Goal: Use online tool/utility: Utilize a website feature to perform a specific function

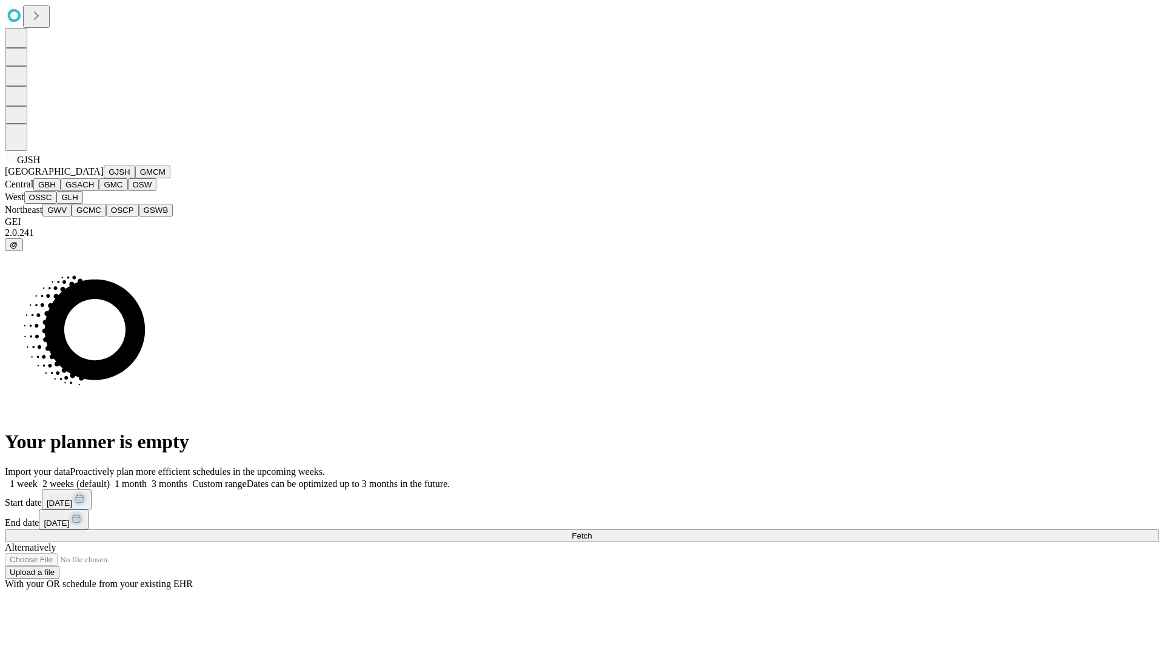
click at [104, 178] on button "GJSH" at bounding box center [120, 171] width 32 height 13
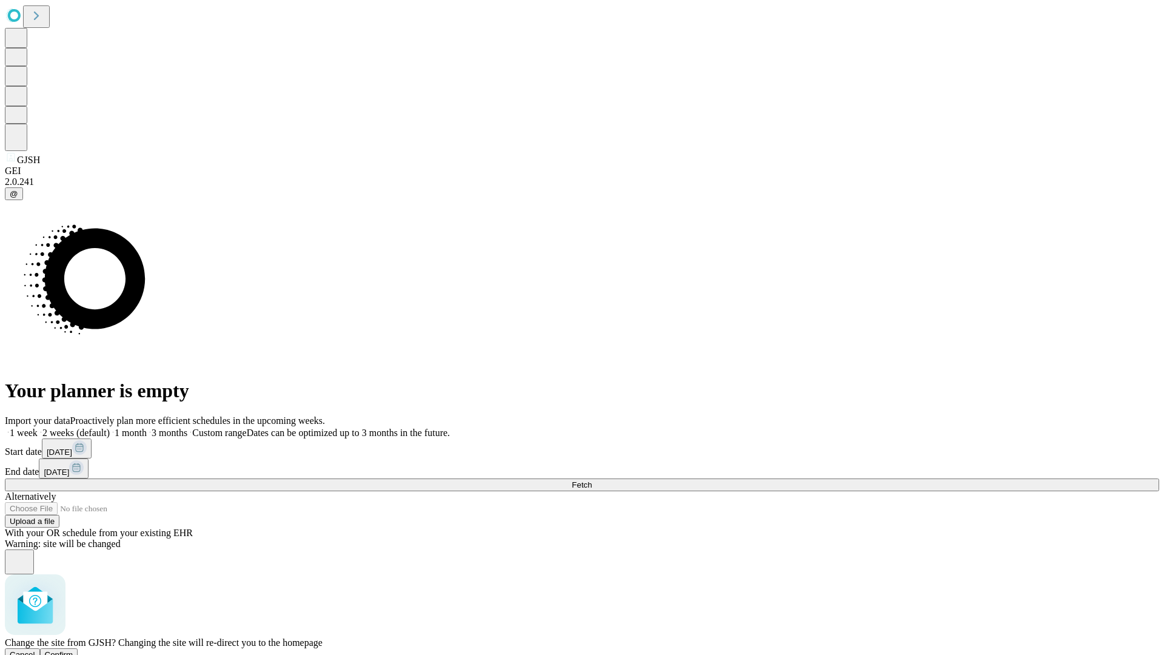
click at [73, 650] on span "Confirm" at bounding box center [59, 654] width 28 height 9
click at [147, 427] on label "1 month" at bounding box center [128, 432] width 37 height 10
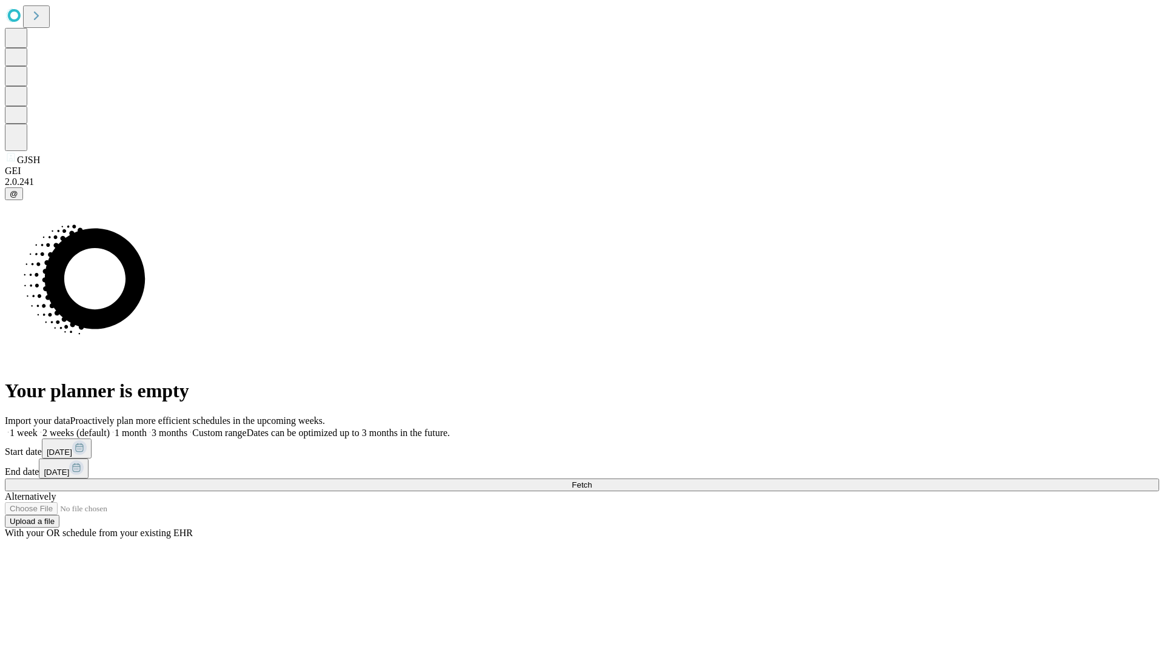
click at [592, 480] on span "Fetch" at bounding box center [582, 484] width 20 height 9
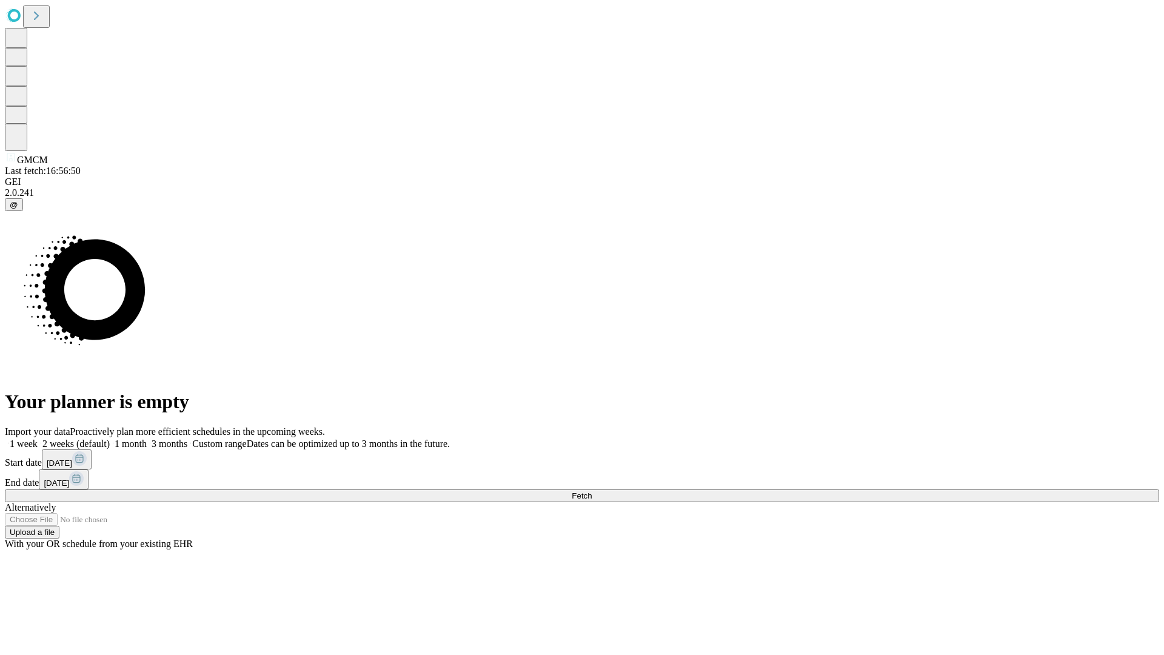
click at [147, 438] on label "1 month" at bounding box center [128, 443] width 37 height 10
click at [592, 491] on span "Fetch" at bounding box center [582, 495] width 20 height 9
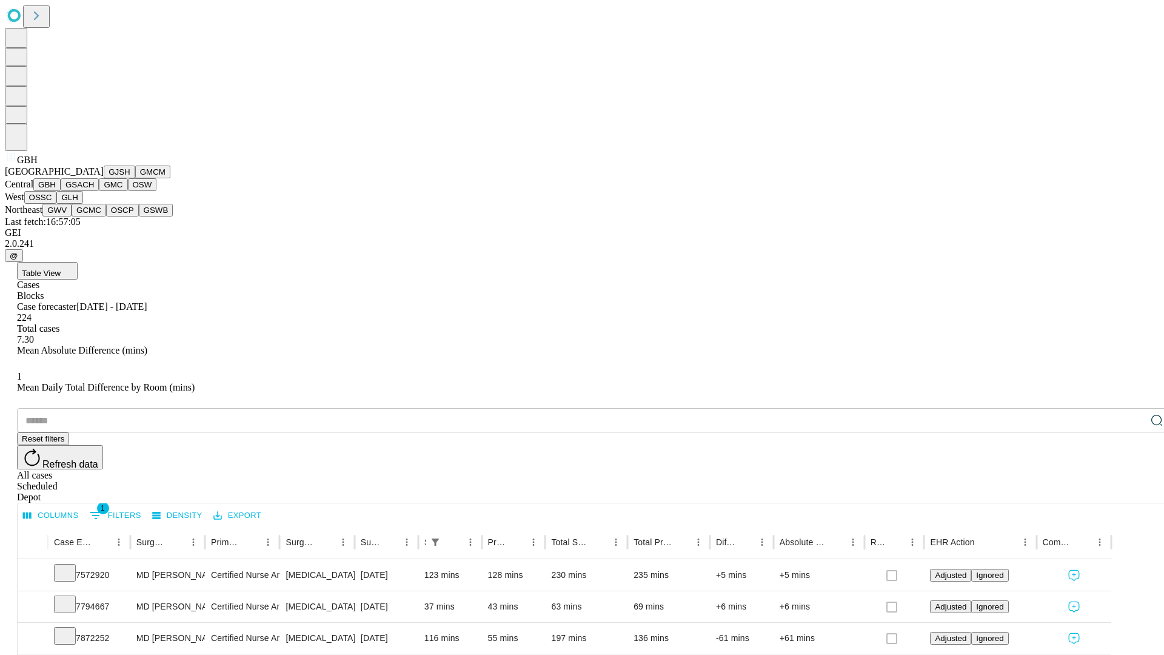
click at [94, 191] on button "GSACH" at bounding box center [80, 184] width 38 height 13
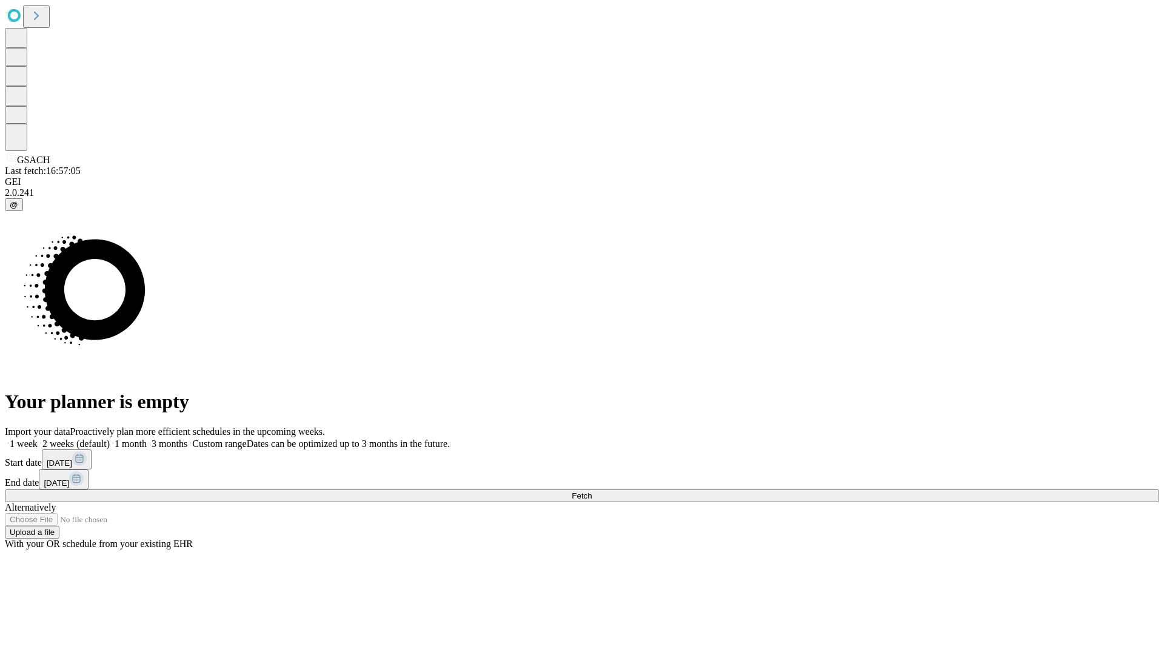
click at [147, 438] on label "1 month" at bounding box center [128, 443] width 37 height 10
click at [592, 491] on span "Fetch" at bounding box center [582, 495] width 20 height 9
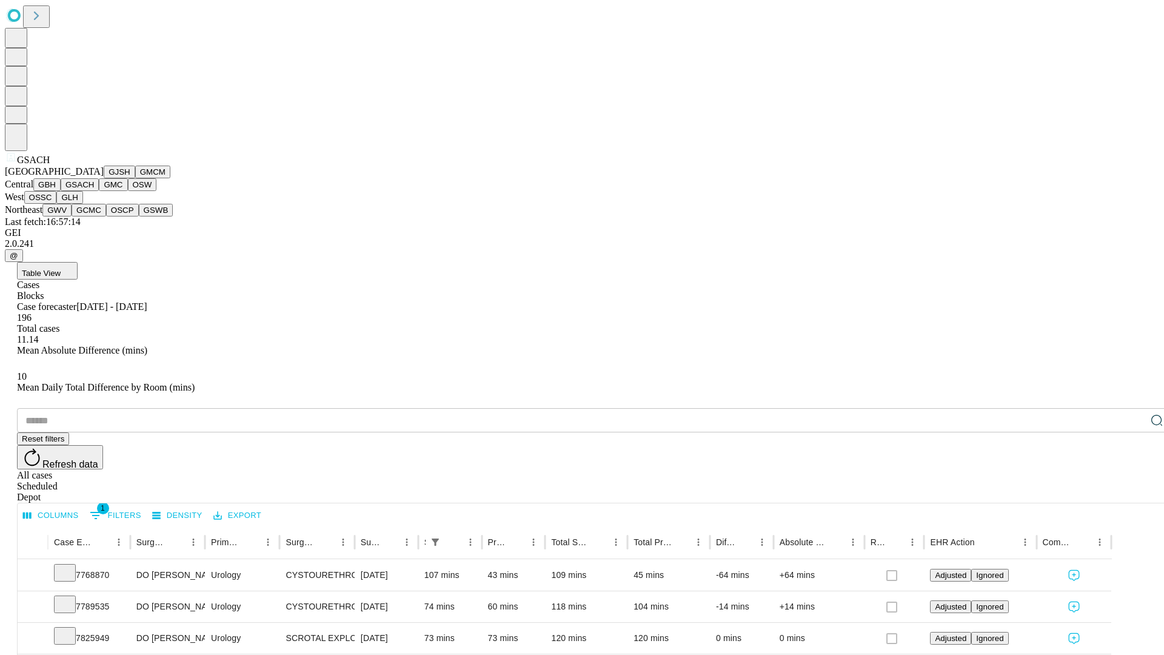
click at [99, 191] on button "GMC" at bounding box center [113, 184] width 28 height 13
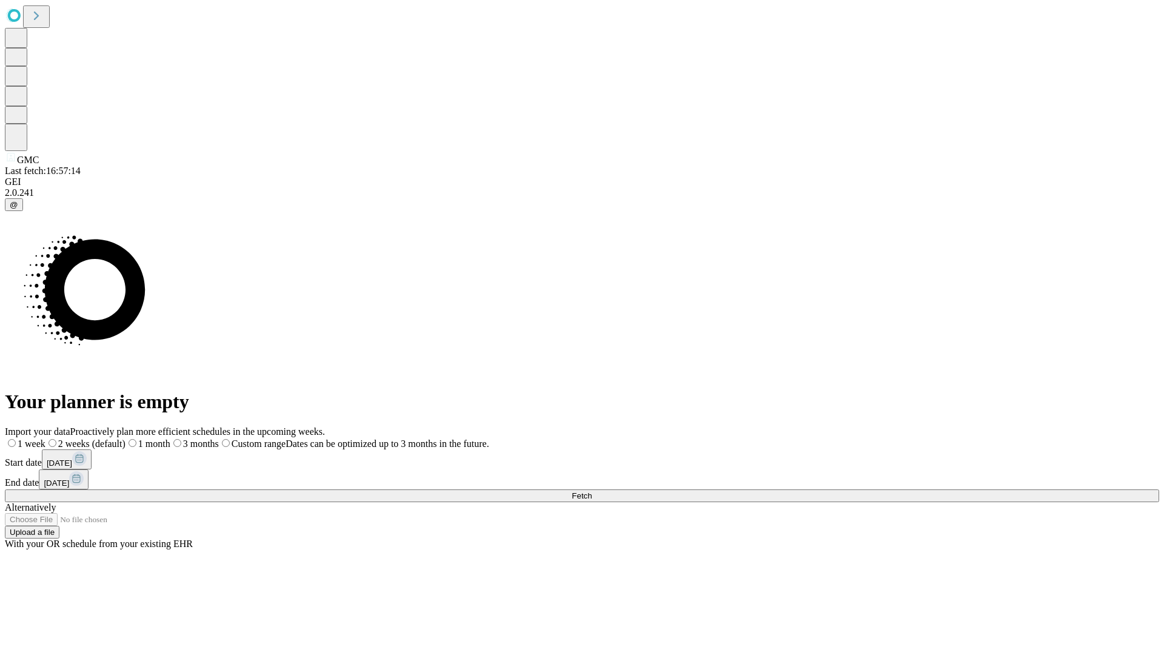
click at [170, 438] on label "1 month" at bounding box center [147, 443] width 45 height 10
click at [592, 491] on span "Fetch" at bounding box center [582, 495] width 20 height 9
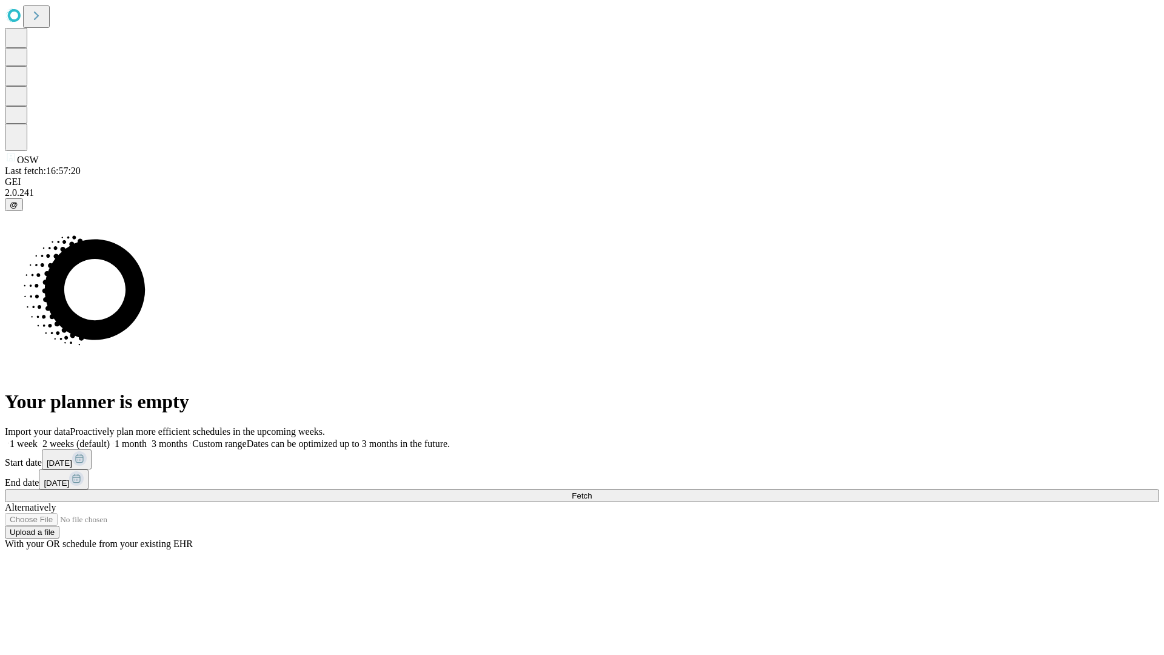
click at [147, 438] on label "1 month" at bounding box center [128, 443] width 37 height 10
click at [592, 491] on span "Fetch" at bounding box center [582, 495] width 20 height 9
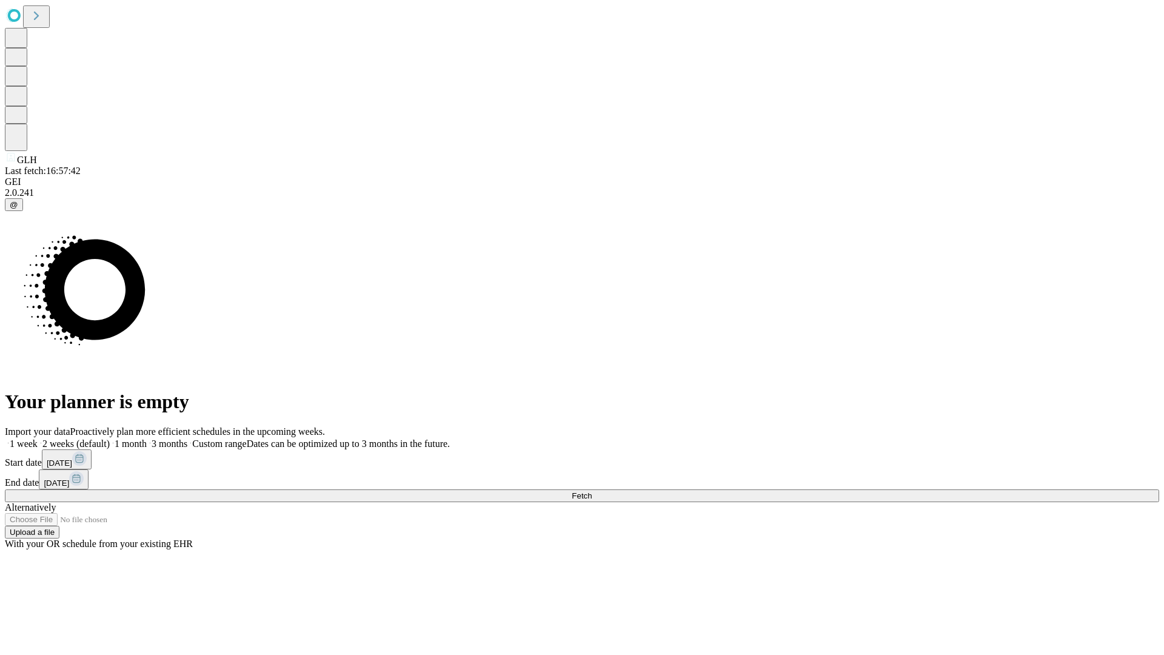
click at [592, 491] on span "Fetch" at bounding box center [582, 495] width 20 height 9
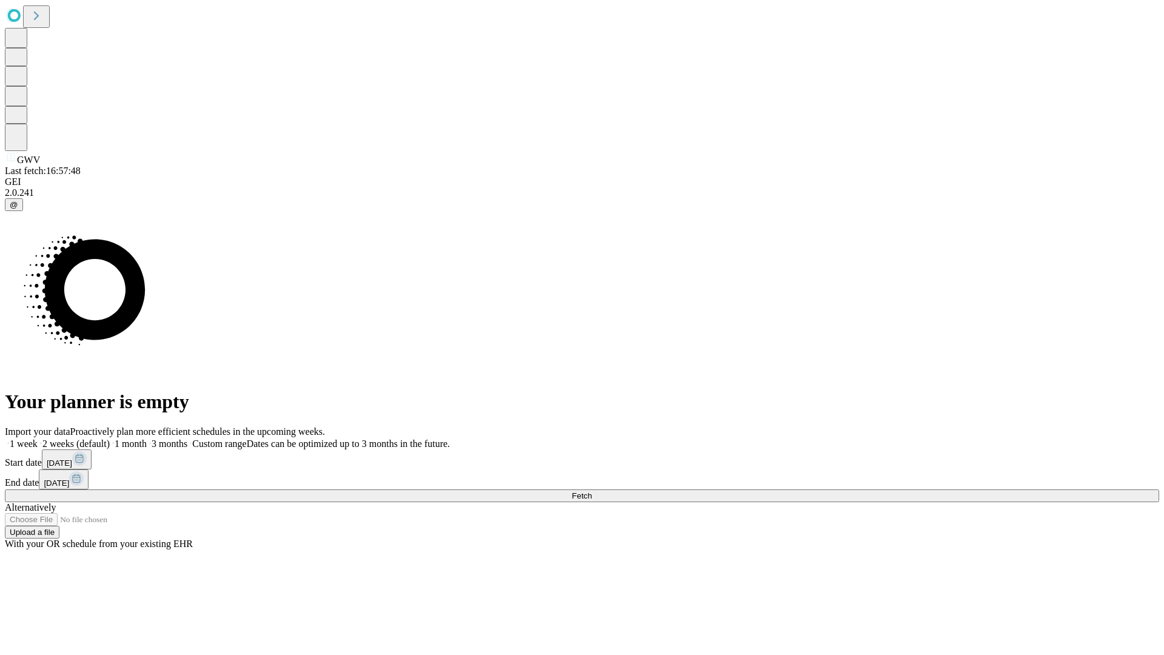
click at [147, 438] on label "1 month" at bounding box center [128, 443] width 37 height 10
click at [592, 491] on span "Fetch" at bounding box center [582, 495] width 20 height 9
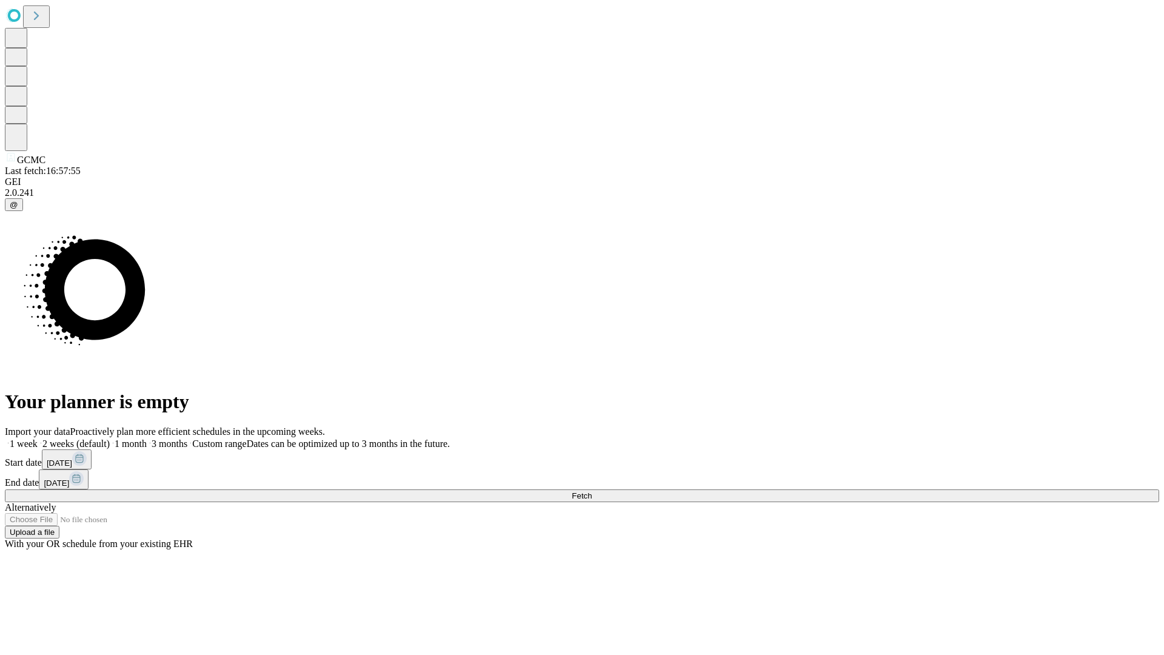
click at [147, 438] on label "1 month" at bounding box center [128, 443] width 37 height 10
click at [592, 491] on span "Fetch" at bounding box center [582, 495] width 20 height 9
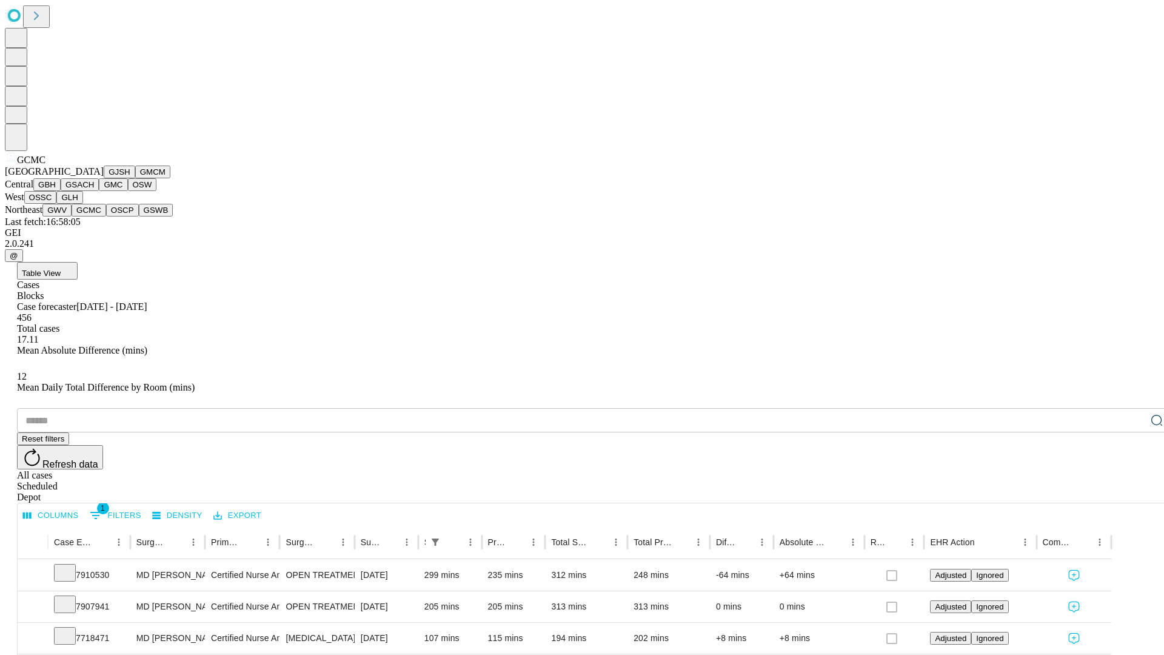
click at [106, 216] on button "OSCP" at bounding box center [122, 210] width 33 height 13
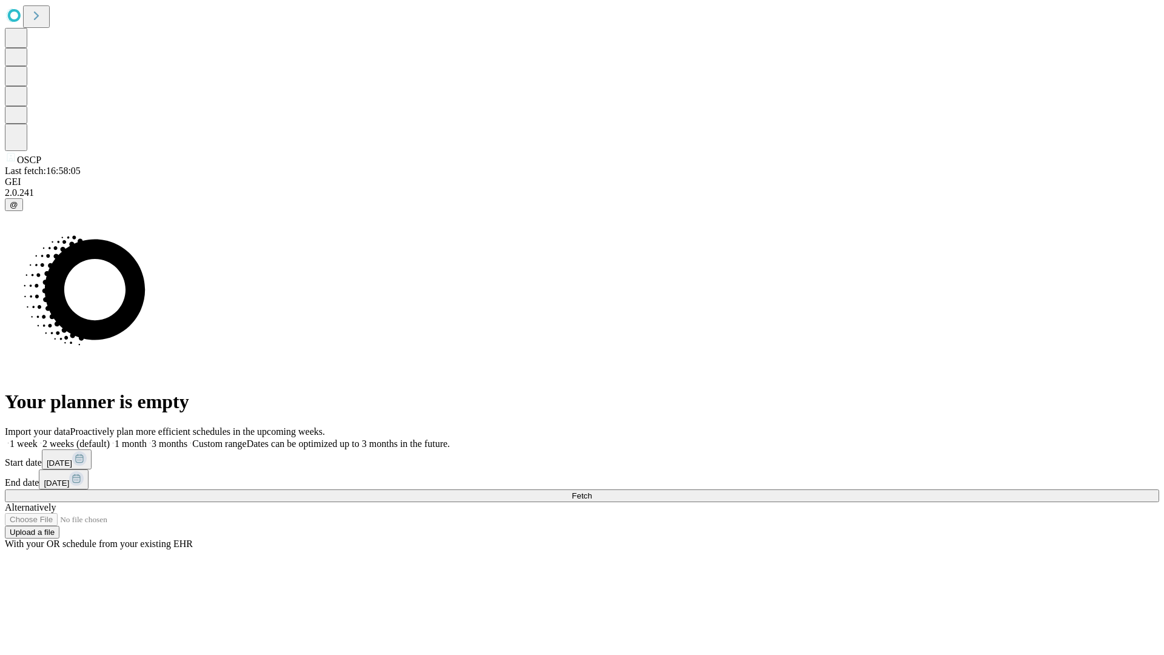
click at [147, 438] on label "1 month" at bounding box center [128, 443] width 37 height 10
click at [592, 491] on span "Fetch" at bounding box center [582, 495] width 20 height 9
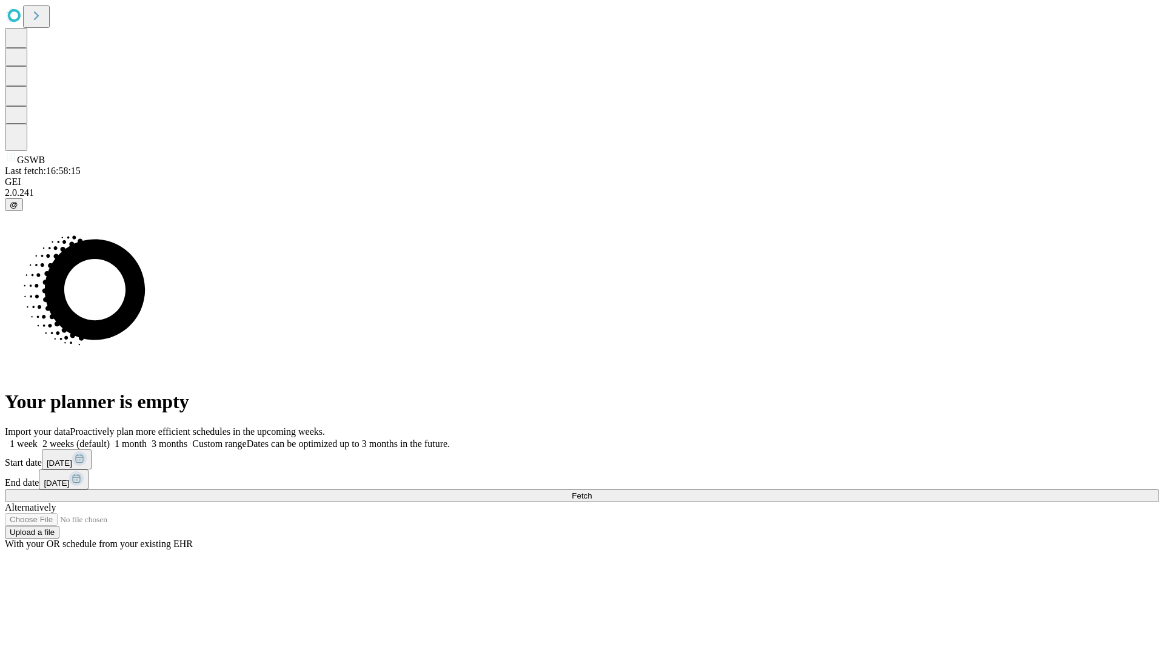
click at [592, 491] on span "Fetch" at bounding box center [582, 495] width 20 height 9
